Goal: Task Accomplishment & Management: Complete application form

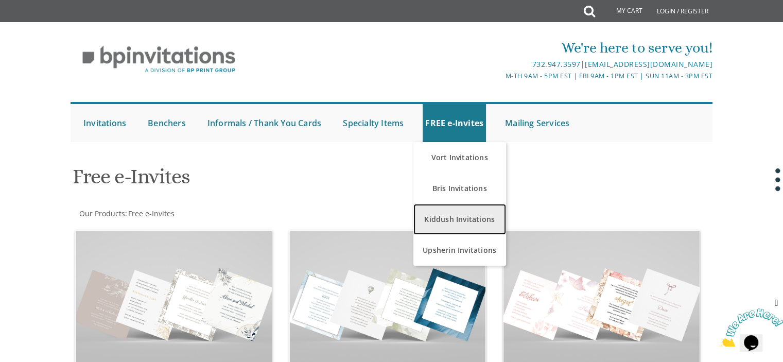
click at [451, 224] on link "Kiddush Invitations" at bounding box center [459, 219] width 93 height 31
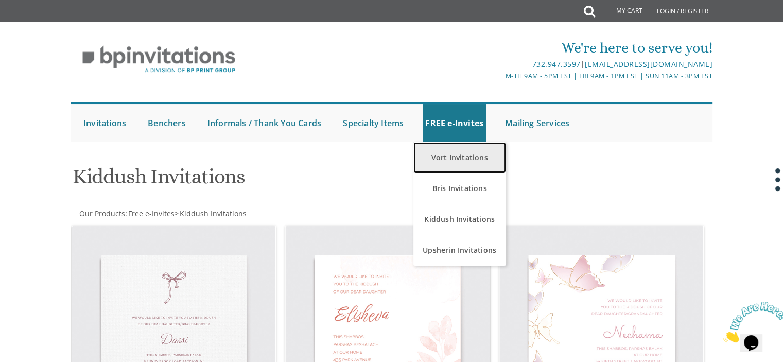
click at [453, 157] on link "Vort Invitations" at bounding box center [459, 157] width 93 height 31
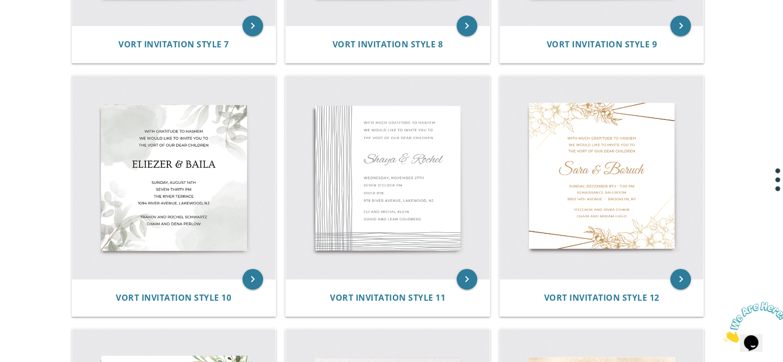
scroll to position [921, 0]
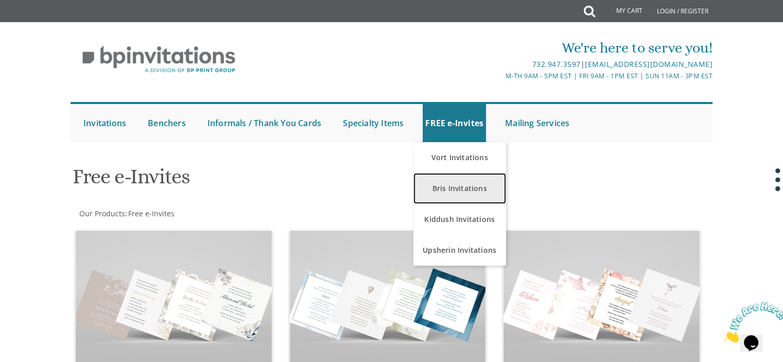
click at [474, 184] on link "Bris Invitations" at bounding box center [459, 188] width 93 height 31
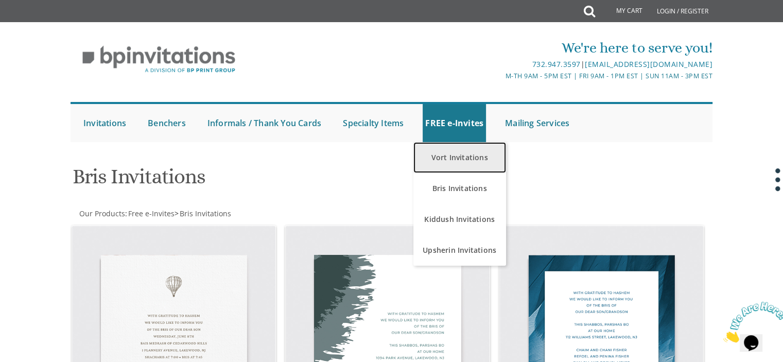
click at [463, 161] on link "Vort Invitations" at bounding box center [459, 157] width 93 height 31
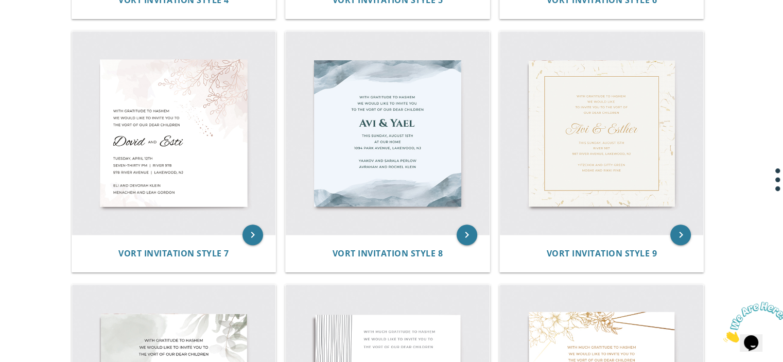
scroll to position [712, 0]
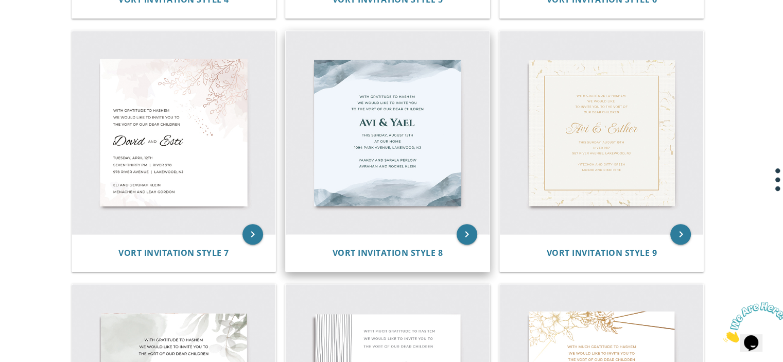
click at [410, 142] on img at bounding box center [388, 133] width 204 height 204
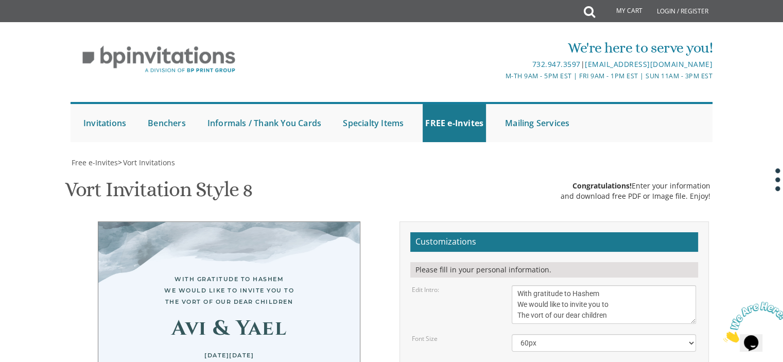
scroll to position [168, 0]
drag, startPoint x: 526, startPoint y: 201, endPoint x: 505, endPoint y: 200, distance: 20.6
drag, startPoint x: 566, startPoint y: 202, endPoint x: 497, endPoint y: 199, distance: 69.6
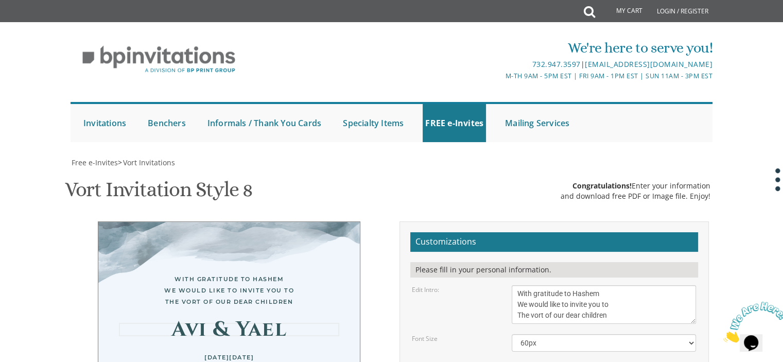
type textarea "אבי ויעל"
click at [497, 361] on div "Edit Name 1:" at bounding box center [454, 366] width 100 height 9
drag, startPoint x: 614, startPoint y: 148, endPoint x: 516, endPoint y: 108, distance: 106.4
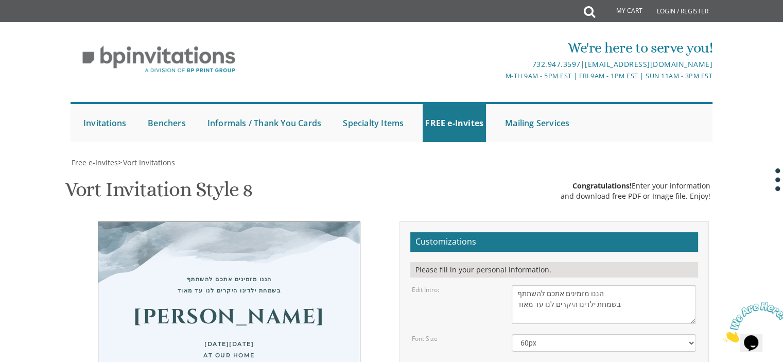
click at [471, 334] on div "Font Size 40px 50px 60px 70px 80px" at bounding box center [554, 342] width 300 height 17
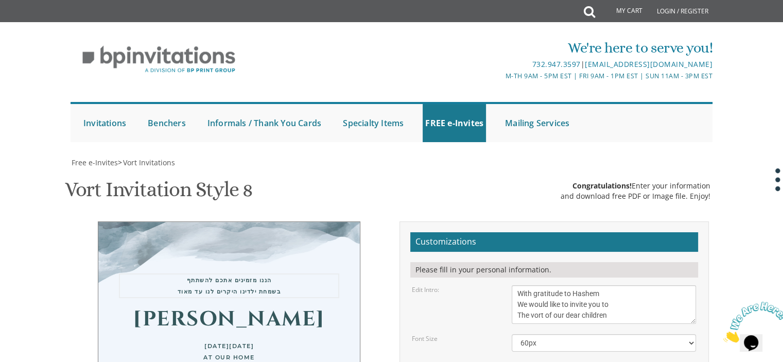
type textarea "With gratitude to Hashem We would like to invite you to The vort of our dear ch…"
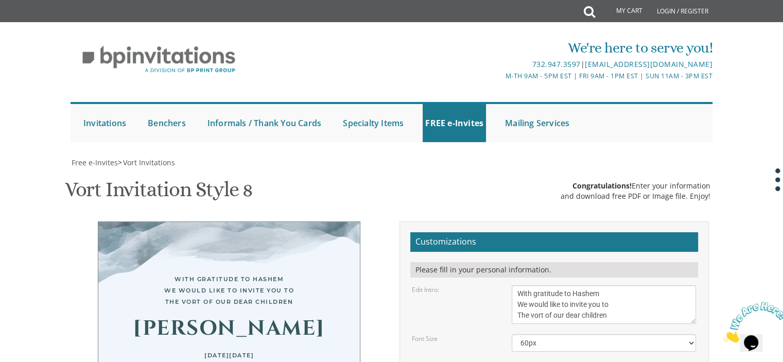
click at [480, 285] on div "Edit Intro: With gratitude to Hashem We would like to invite you to The vort of…" at bounding box center [554, 304] width 300 height 39
drag, startPoint x: 545, startPoint y: 203, endPoint x: 461, endPoint y: 207, distance: 83.5
type textarea "Shlomo & Tziporah"
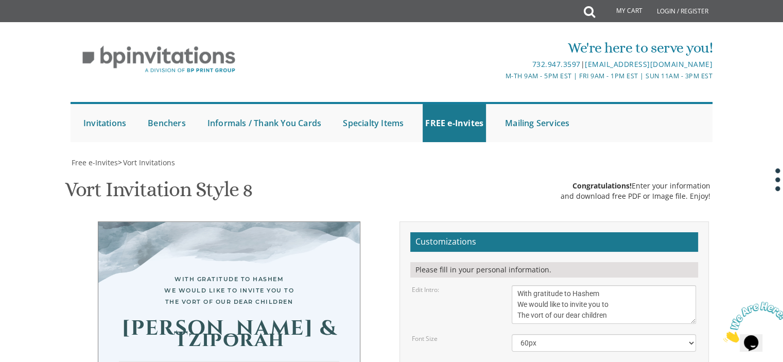
drag, startPoint x: 517, startPoint y: 229, endPoint x: 558, endPoint y: 230, distance: 40.7
click at [525, 334] on select "40px 50px 60px 70px 80px" at bounding box center [604, 342] width 184 height 17
click at [512, 334] on select "40px 50px 60px 70px 80px" at bounding box center [604, 342] width 184 height 17
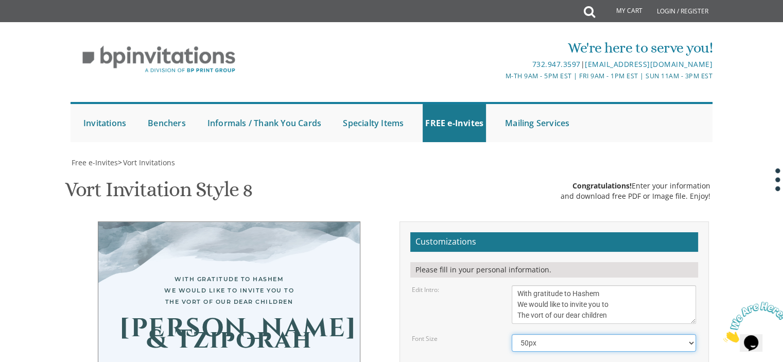
click at [527, 334] on select "40px 50px 60px 70px 80px" at bounding box center [604, 342] width 184 height 17
click at [512, 334] on select "40px 50px 60px 70px 80px" at bounding box center [604, 342] width 184 height 17
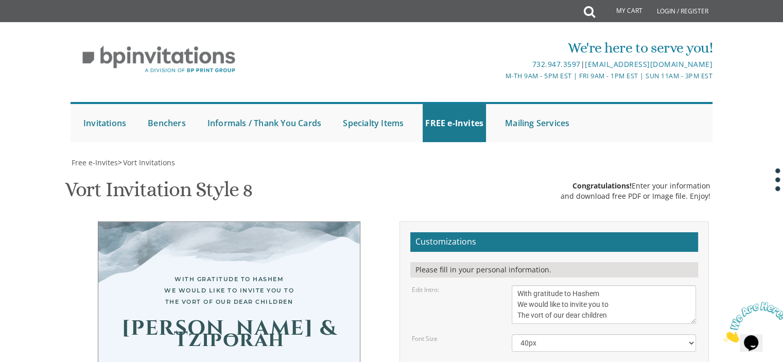
click at [525, 334] on select "40px 50px 60px 70px 80px" at bounding box center [604, 342] width 184 height 17
select select "60px"
click at [512, 334] on select "40px 50px 60px 70px 80px" at bounding box center [604, 342] width 184 height 17
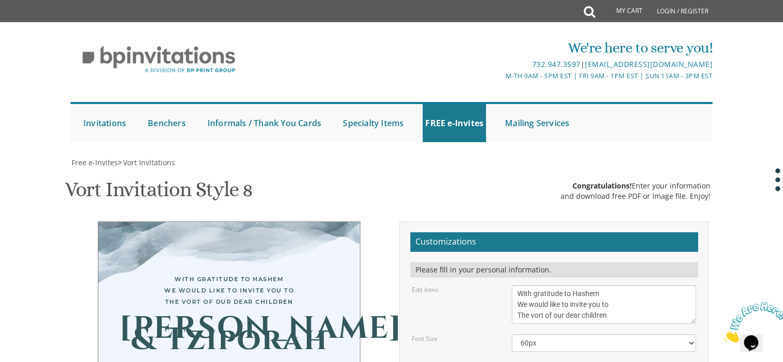
type textarea "Avi & Yael"
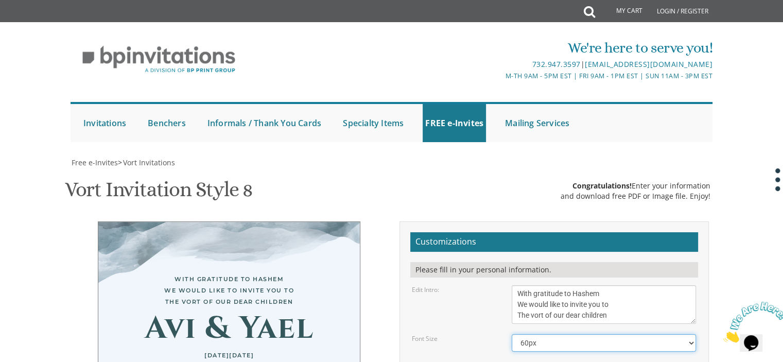
click at [535, 334] on select "40px 50px 60px 70px 80px" at bounding box center [604, 342] width 184 height 17
select select "40px"
click at [512, 334] on select "40px 50px 60px 70px 80px" at bounding box center [604, 342] width 184 height 17
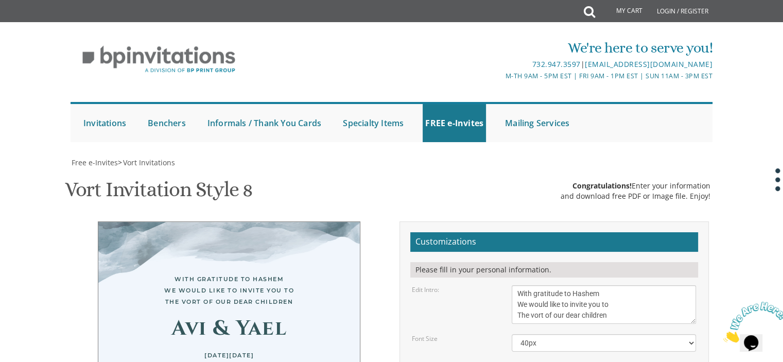
click at [494, 361] on div "Edit Name 1:" at bounding box center [454, 366] width 100 height 9
drag, startPoint x: 528, startPoint y: 202, endPoint x: 512, endPoint y: 201, distance: 16.0
drag, startPoint x: 564, startPoint y: 201, endPoint x: 551, endPoint y: 205, distance: 14.0
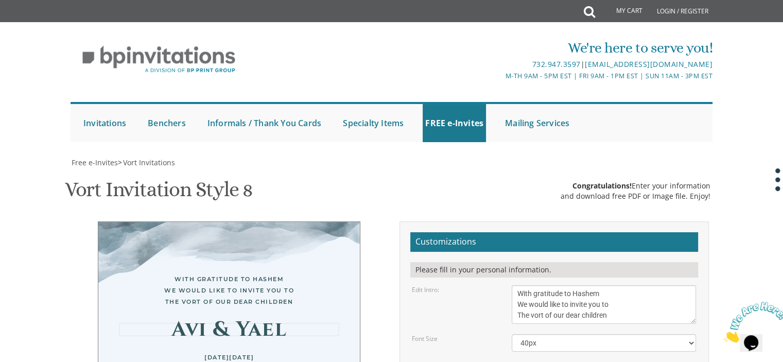
type textarea "Shlomo & Tziporah"
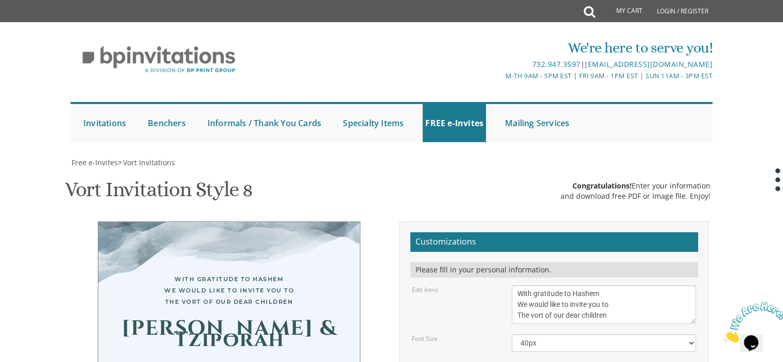
click at [475, 334] on div "Font Size 40px 50px 60px 70px 80px" at bounding box center [554, 342] width 300 height 17
drag, startPoint x: 691, startPoint y: 205, endPoint x: 694, endPoint y: 220, distance: 14.6
drag, startPoint x: 694, startPoint y: 222, endPoint x: 692, endPoint y: 209, distance: 13.0
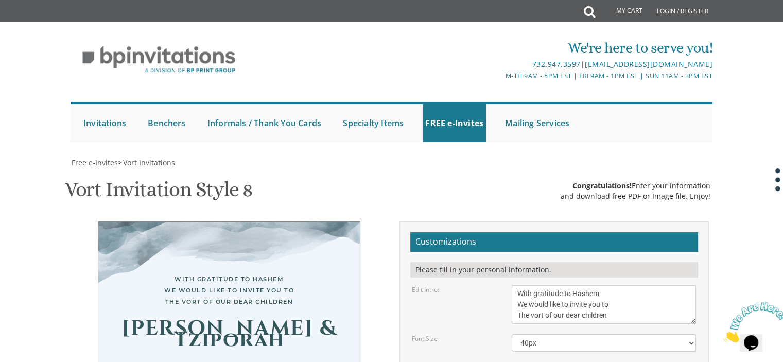
click at [232, 323] on div "Shlomo & Tziporah" at bounding box center [229, 334] width 220 height 23
